Goal: Task Accomplishment & Management: Complete application form

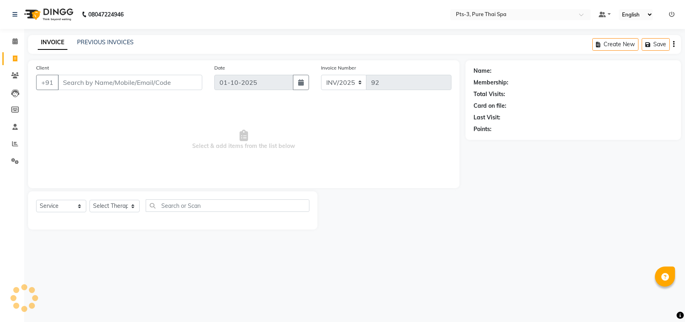
select select "service"
click at [63, 103] on span "Select & add items from the list below" at bounding box center [244, 140] width 416 height 80
click at [62, 83] on input "Client" at bounding box center [130, 82] width 145 height 15
click at [104, 41] on link "PREVIOUS INVOICES" at bounding box center [105, 42] width 57 height 7
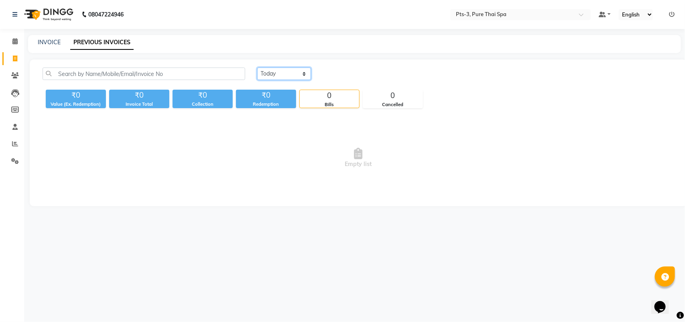
click at [271, 75] on select "Today Yesterday Custom Range" at bounding box center [284, 73] width 54 height 12
select select "yesterday"
click at [257, 67] on select "Today Yesterday Custom Range" at bounding box center [284, 73] width 54 height 12
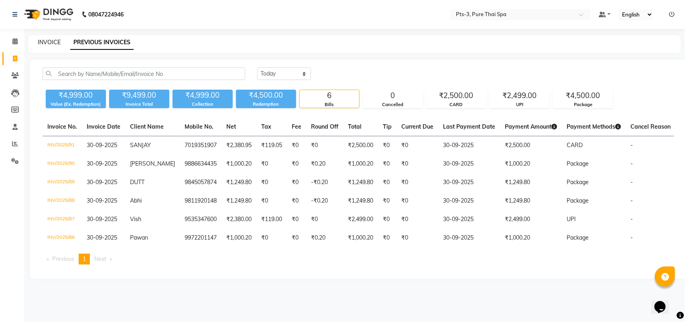
click at [52, 41] on link "INVOICE" at bounding box center [49, 42] width 23 height 7
select select "service"
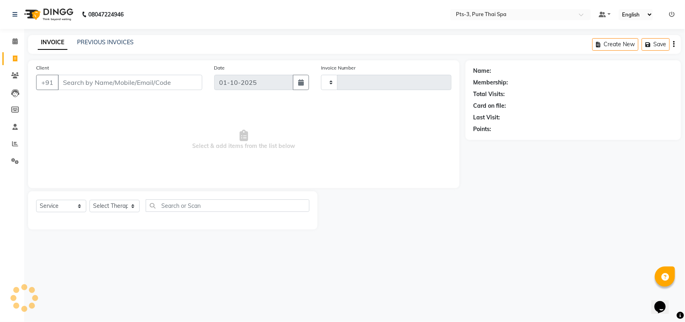
type input "92"
select select "9047"
select select "service"
click at [113, 41] on link "PREVIOUS INVOICES" at bounding box center [105, 42] width 57 height 7
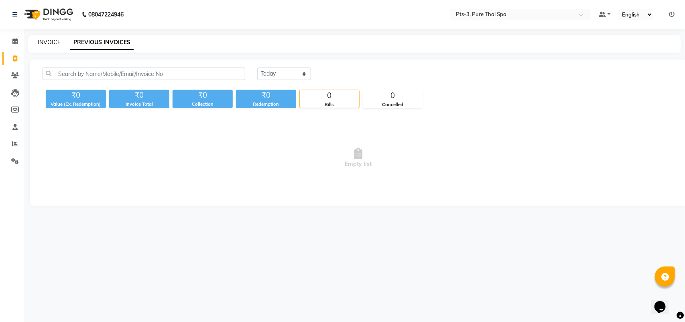
click at [45, 41] on link "INVOICE" at bounding box center [49, 42] width 23 height 7
select select "service"
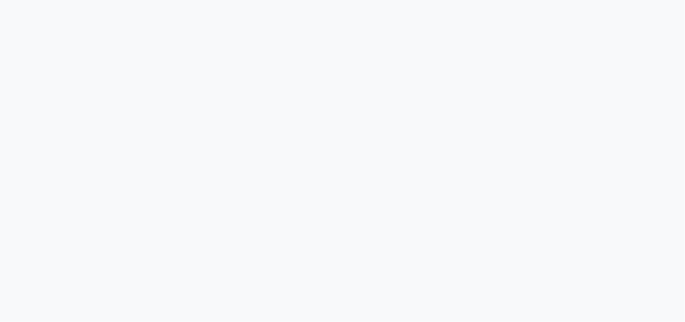
select select "service"
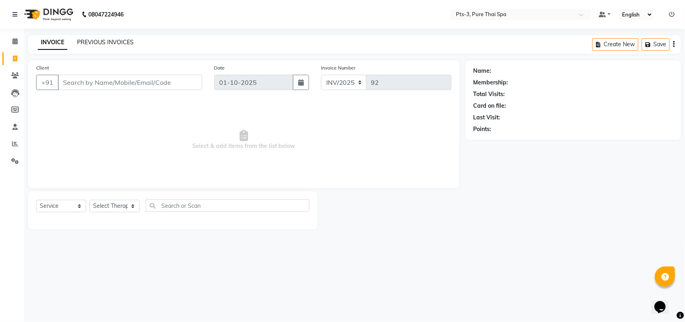
click at [94, 39] on link "PREVIOUS INVOICES" at bounding box center [105, 42] width 57 height 7
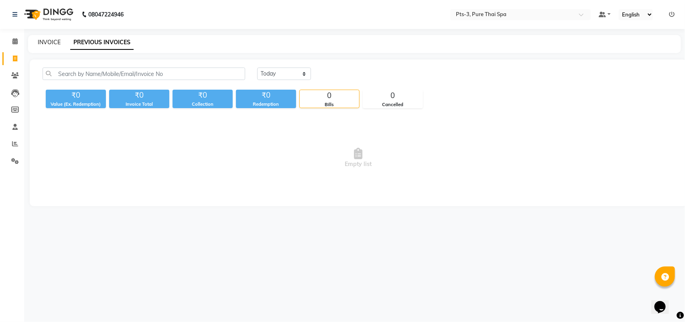
click at [47, 43] on link "INVOICE" at bounding box center [49, 42] width 23 height 7
select select "service"
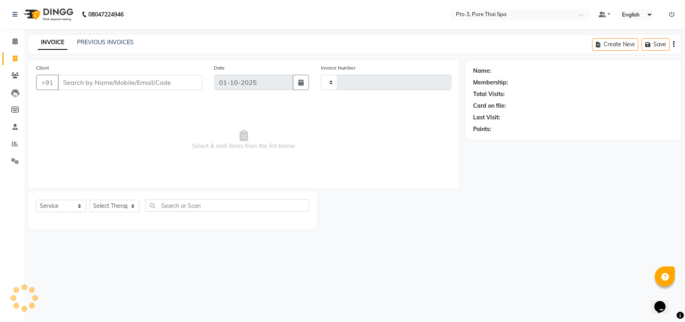
type input "92"
select select "9047"
click at [56, 127] on span "Select & add items from the list below" at bounding box center [244, 140] width 416 height 80
click at [62, 83] on input "Client" at bounding box center [130, 82] width 145 height 15
click at [53, 165] on span "Select & add items from the list below" at bounding box center [244, 140] width 416 height 80
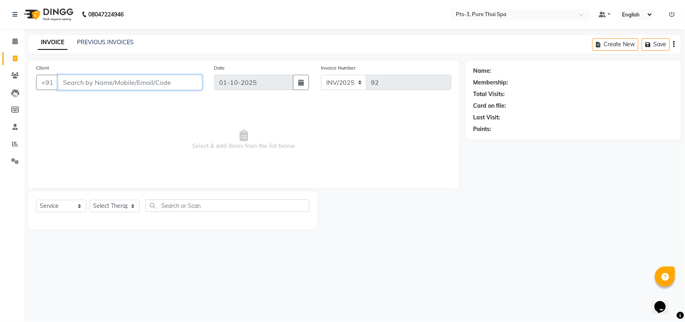
click at [61, 81] on input "Client" at bounding box center [130, 82] width 145 height 15
click at [12, 141] on span at bounding box center [15, 143] width 14 height 9
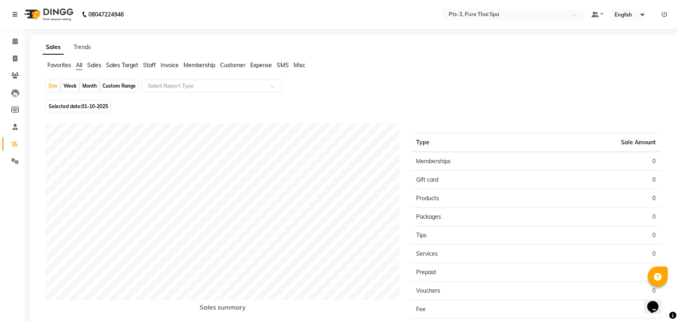
click at [86, 85] on div "Month" at bounding box center [89, 85] width 18 height 11
select select "10"
select select "2025"
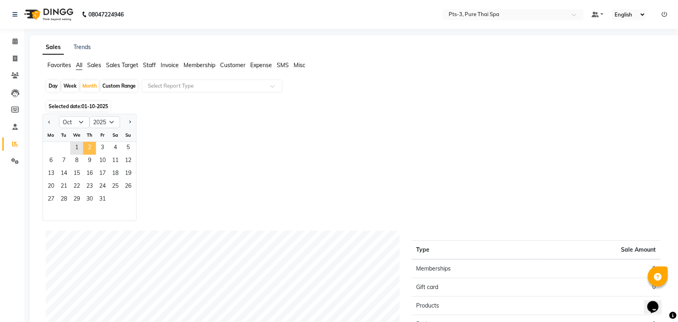
click at [84, 153] on span "2" at bounding box center [89, 148] width 13 height 13
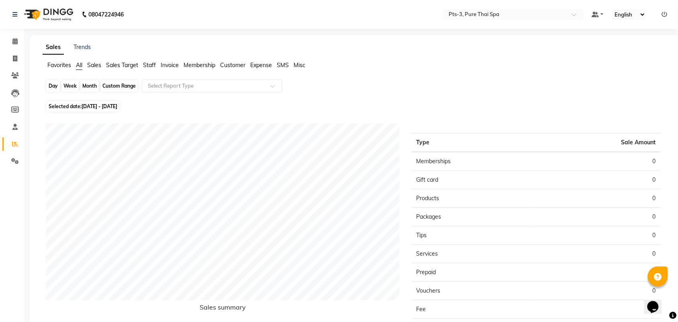
click at [88, 86] on div "Month" at bounding box center [89, 85] width 18 height 11
select select "10"
select select "2025"
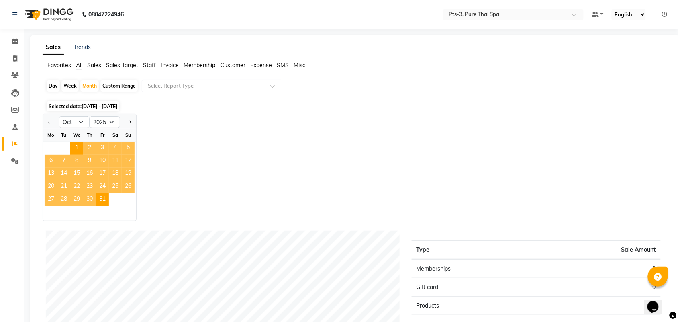
click at [199, 132] on div "Jan Feb Mar Apr May Jun Jul Aug Sep Oct Nov Dec 2015 2016 2017 2018 2019 2020 2…" at bounding box center [355, 167] width 624 height 107
click at [11, 55] on span at bounding box center [15, 58] width 14 height 9
select select "service"
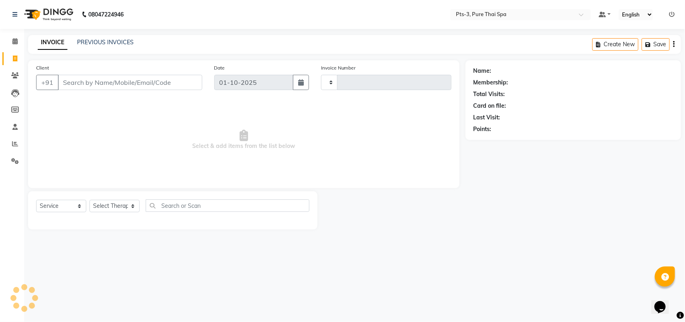
type input "92"
select select "9047"
